Goal: Transaction & Acquisition: Purchase product/service

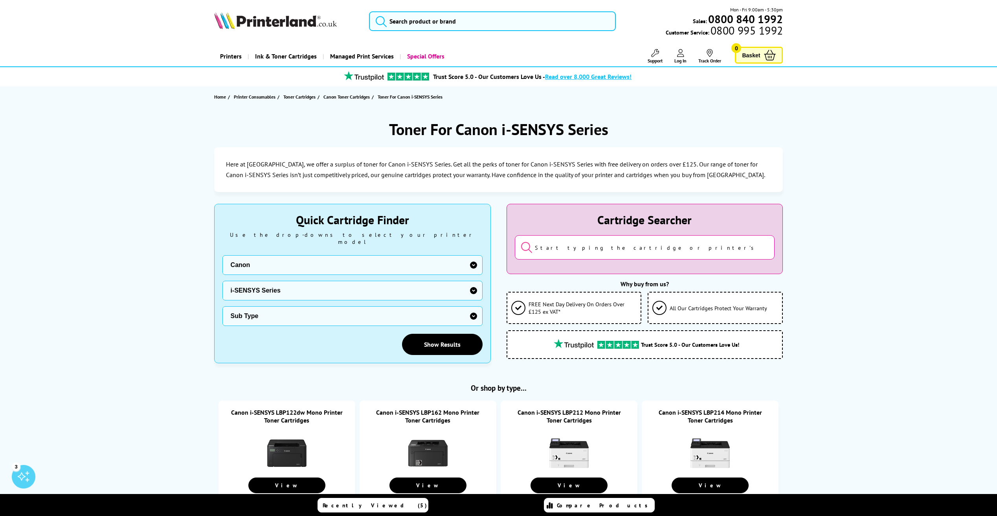
click at [420, 310] on select "Sub Type Canon i-SENSYS LBP122dw Canon i-SENSYS LBP162 Canon i-SENSYS LBP212 Ca…" at bounding box center [352, 316] width 260 height 20
select select "25387"
click at [222, 306] on select "Sub Type Canon i-SENSYS LBP122dw Canon i-SENSYS LBP162 Canon i-SENSYS LBP212 Ca…" at bounding box center [352, 316] width 260 height 20
click at [459, 334] on link "Show Results" at bounding box center [442, 344] width 81 height 21
select select "25387"
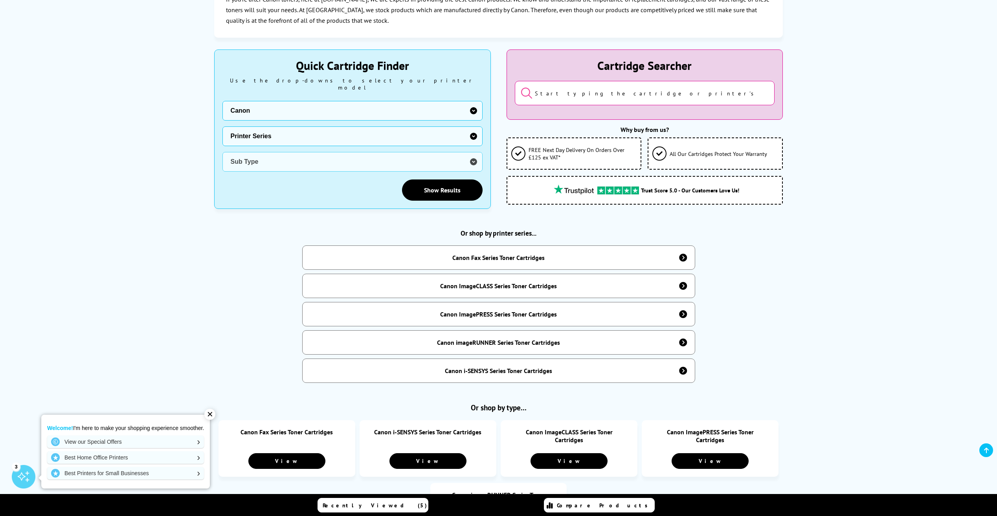
scroll to position [157, 0]
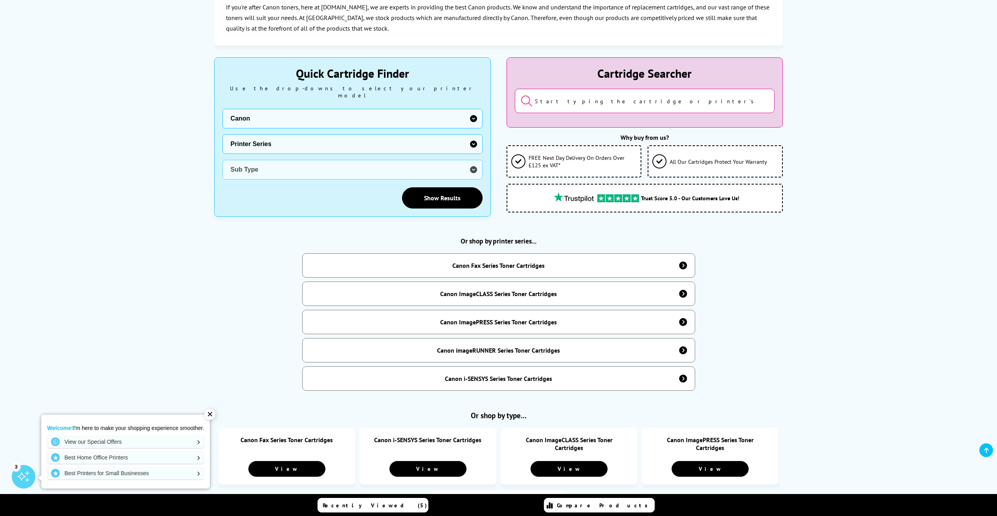
click at [515, 349] on div "Canon imageRUNNER Series Toner Cartridges" at bounding box center [498, 350] width 123 height 8
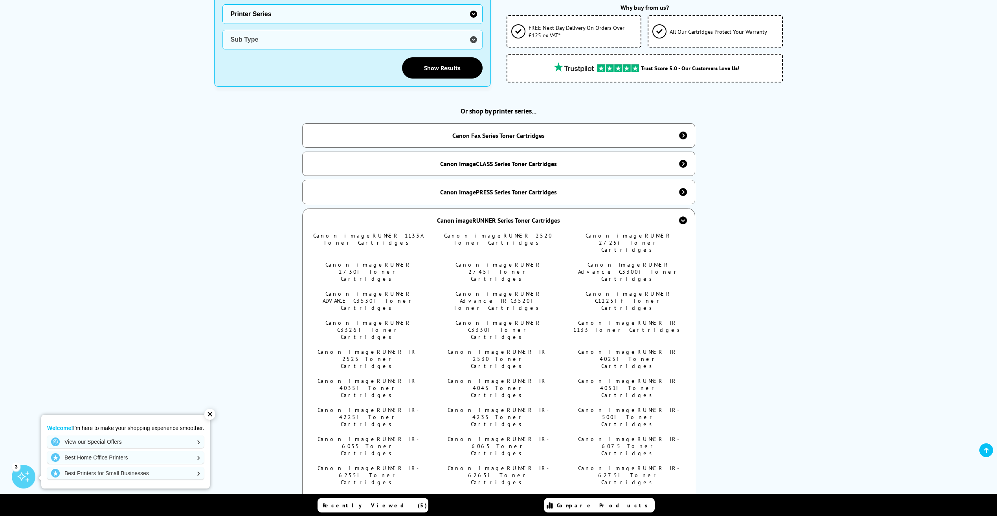
scroll to position [314, 0]
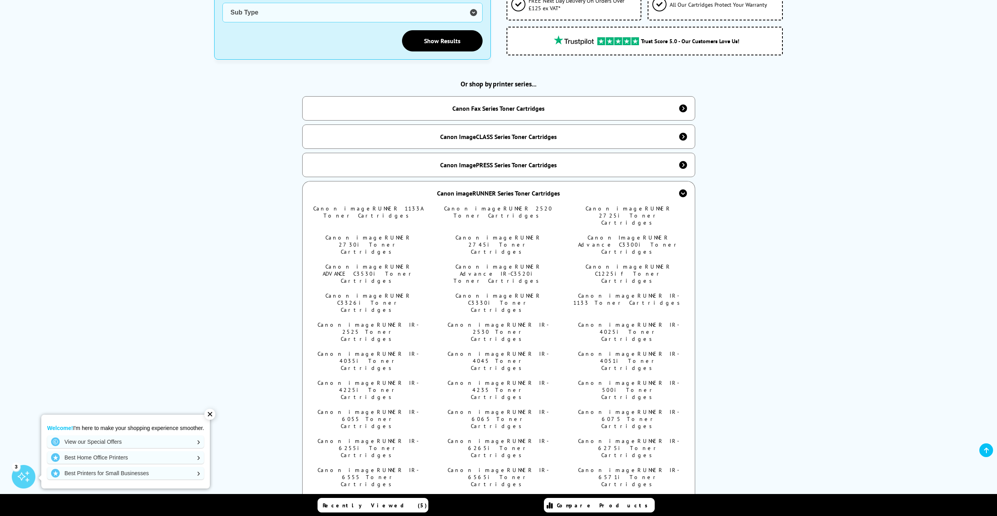
click at [518, 292] on link "Canon imageRUNNER C3330i Toner Cartridges" at bounding box center [498, 302] width 86 height 21
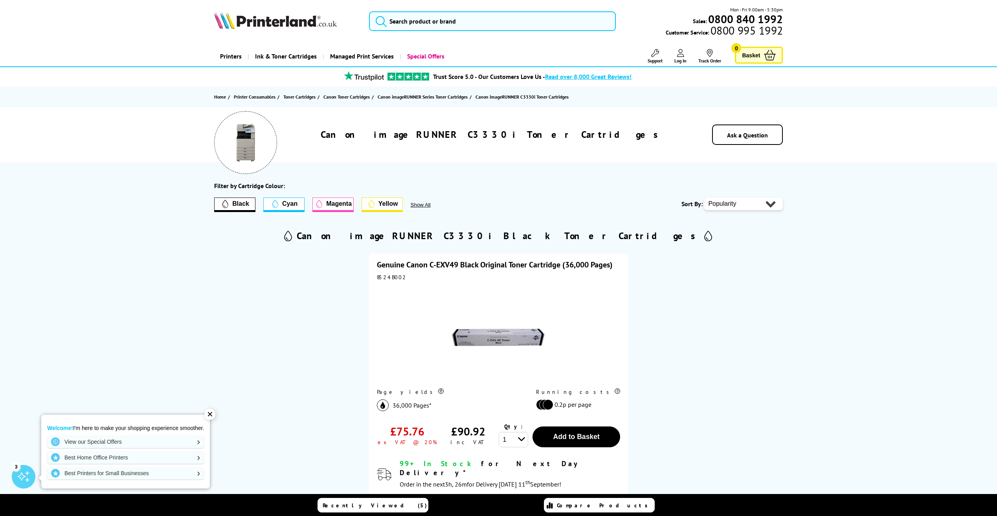
click at [434, 267] on link "Genuine Canon C-EXV49 Black Original Toner Cartridge (36,000 Pages)" at bounding box center [495, 265] width 236 height 10
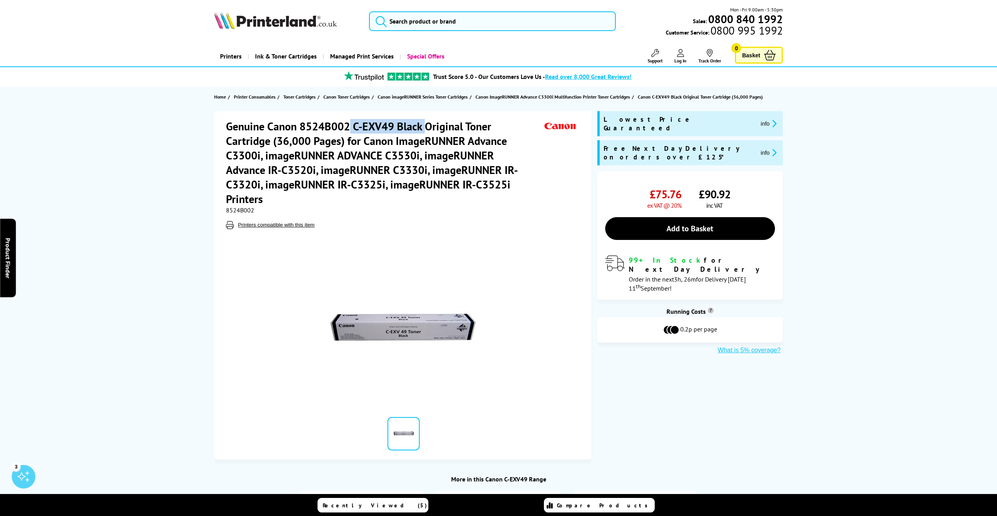
drag, startPoint x: 350, startPoint y: 127, endPoint x: 420, endPoint y: 128, distance: 70.7
click at [424, 128] on h1 "Genuine Canon 8524B002 C-EXV49 Black Original Toner Cartridge (36,000 Pages) fo…" at bounding box center [384, 162] width 316 height 87
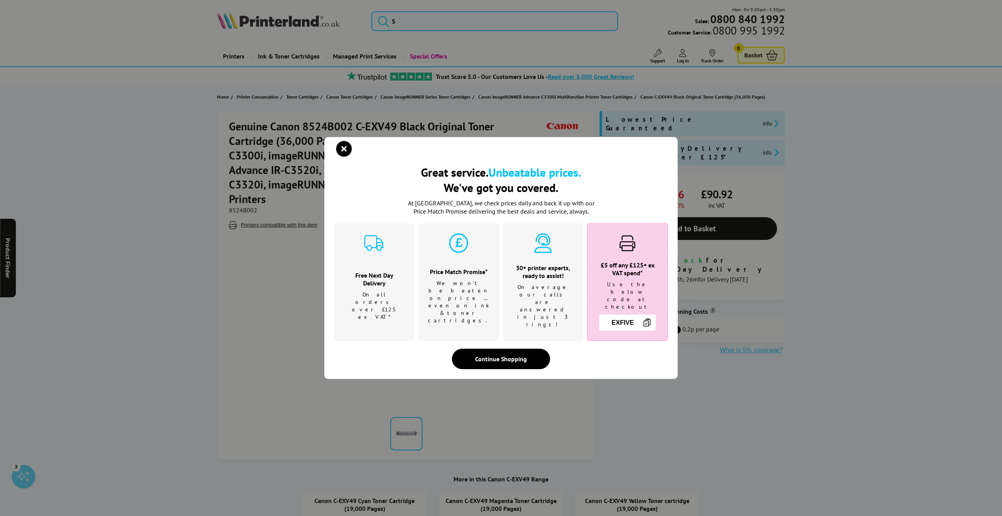
drag, startPoint x: 420, startPoint y: 128, endPoint x: 384, endPoint y: 127, distance: 36.1
click at [381, 128] on div "Great service. Unbeatable prices. We've got you covered. Great service. Unbeata…" at bounding box center [501, 258] width 1002 height 516
click at [344, 157] on icon "close modal" at bounding box center [344, 149] width 16 height 16
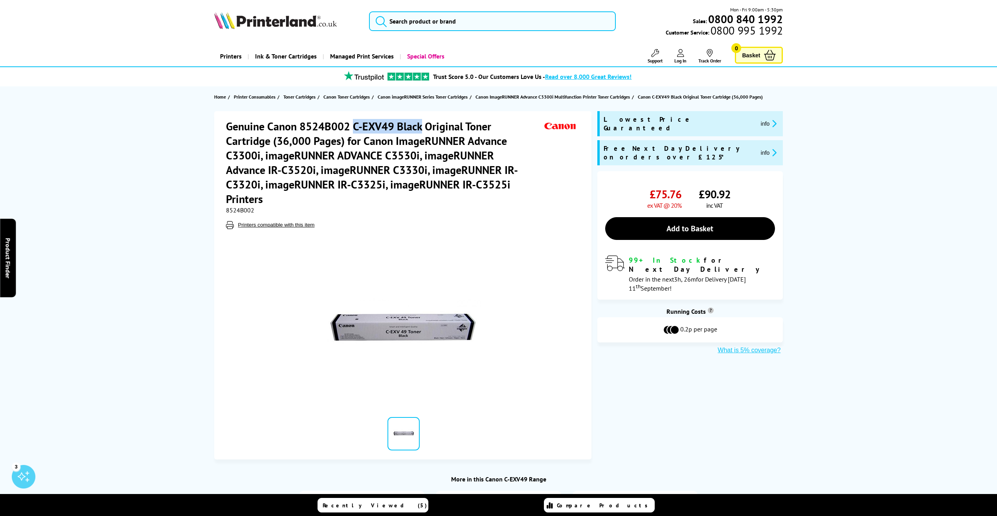
drag, startPoint x: 354, startPoint y: 125, endPoint x: 420, endPoint y: 126, distance: 66.4
click at [420, 126] on h1 "Genuine Canon 8524B002 C-EXV49 Black Original Toner Cartridge (36,000 Pages) fo…" at bounding box center [384, 162] width 316 height 87
drag, startPoint x: 420, startPoint y: 126, endPoint x: 388, endPoint y: 126, distance: 32.6
copy h1 "C-EXV49 Black"
